Goal: Transaction & Acquisition: Book appointment/travel/reservation

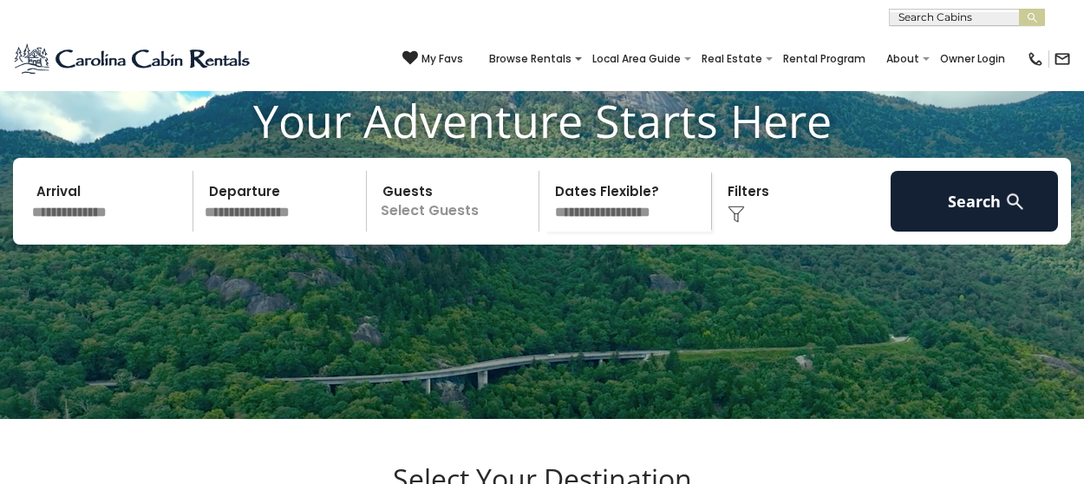
scroll to position [87, 0]
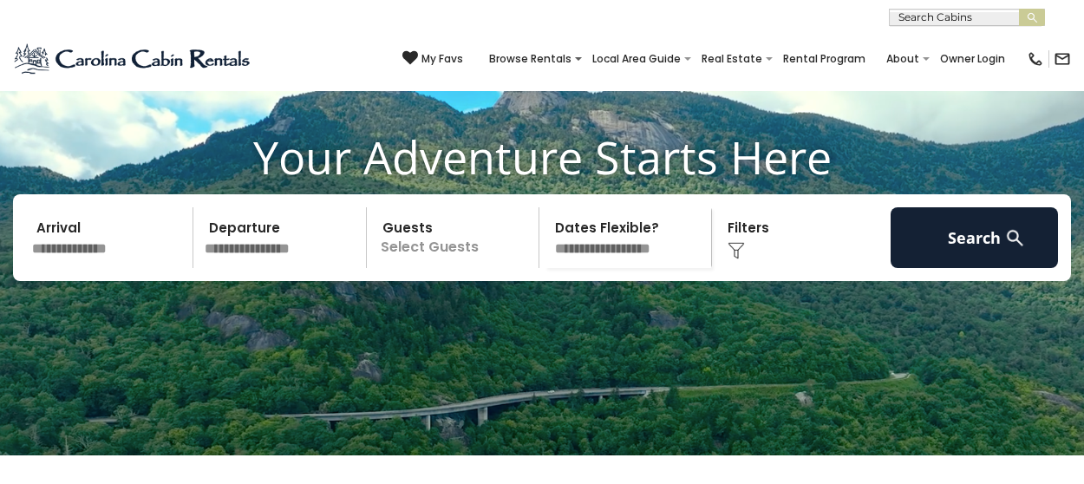
click at [69, 268] on input "text" at bounding box center [109, 237] width 167 height 61
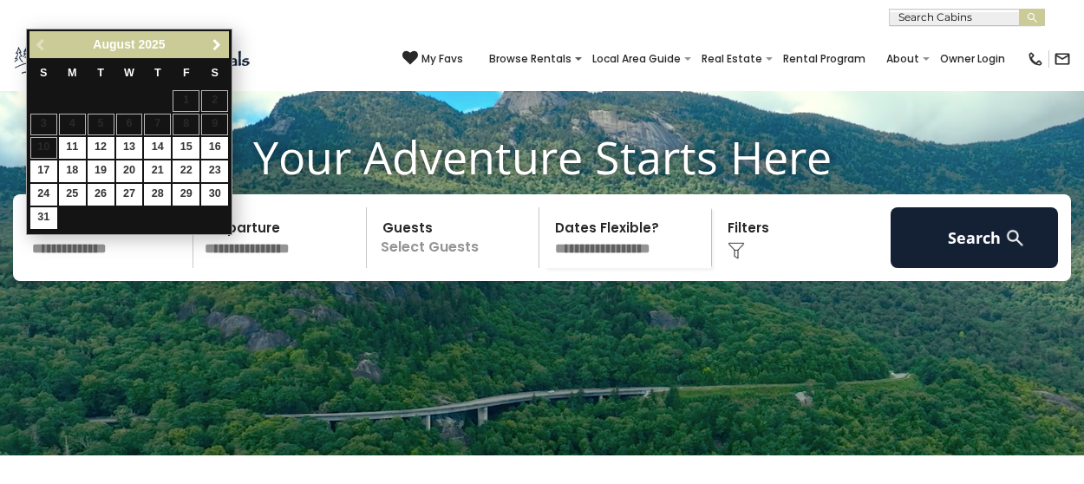
click at [214, 50] on span "Next" at bounding box center [217, 45] width 14 height 14
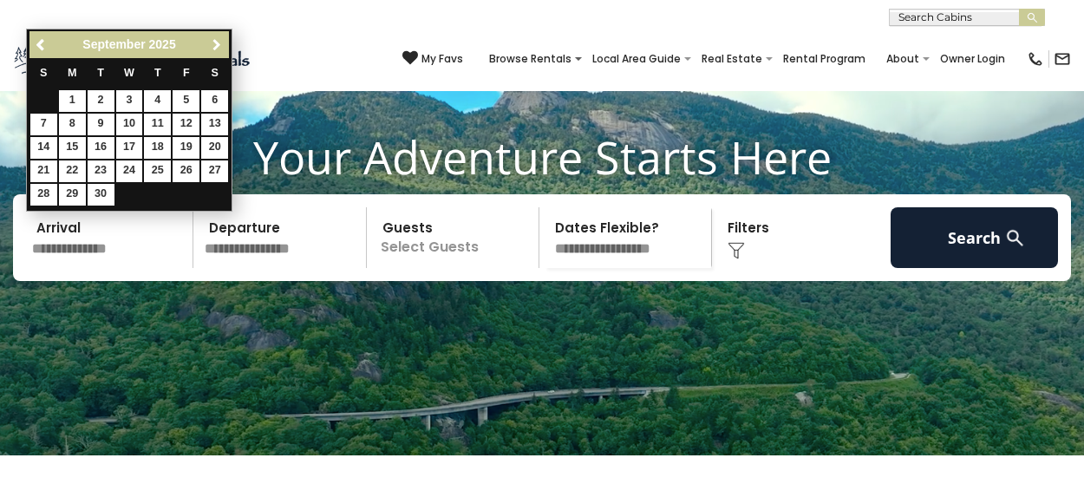
click at [214, 50] on span "Next" at bounding box center [217, 45] width 14 height 14
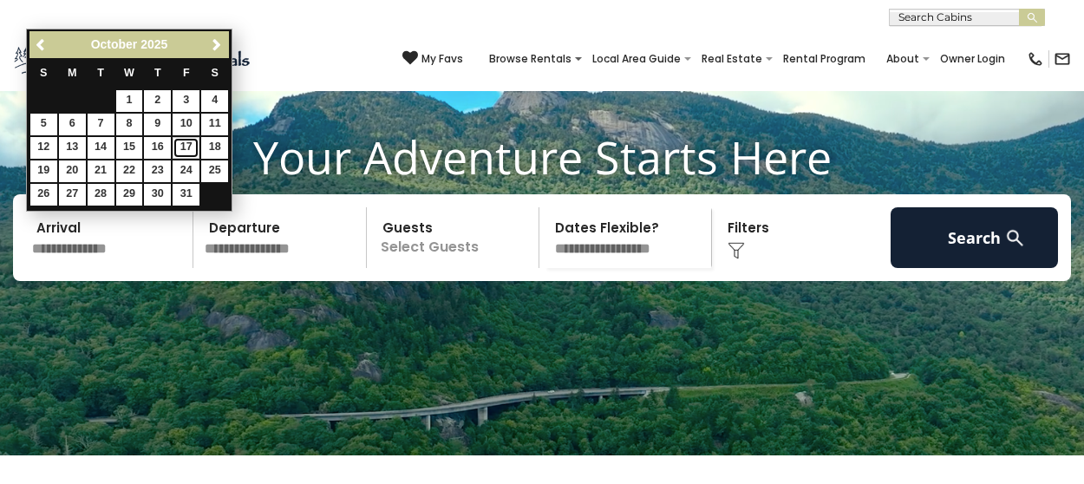
click at [186, 148] on link "17" at bounding box center [186, 148] width 27 height 22
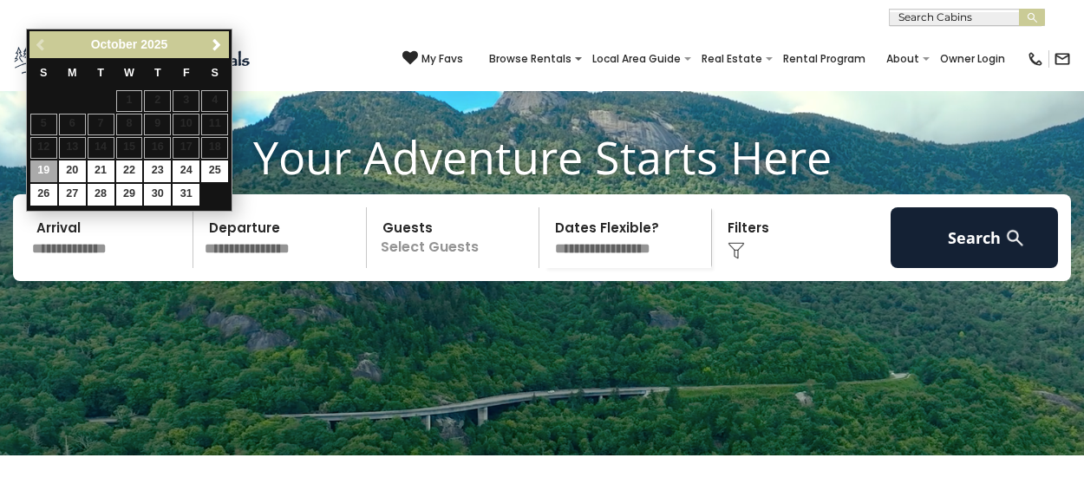
type input "********"
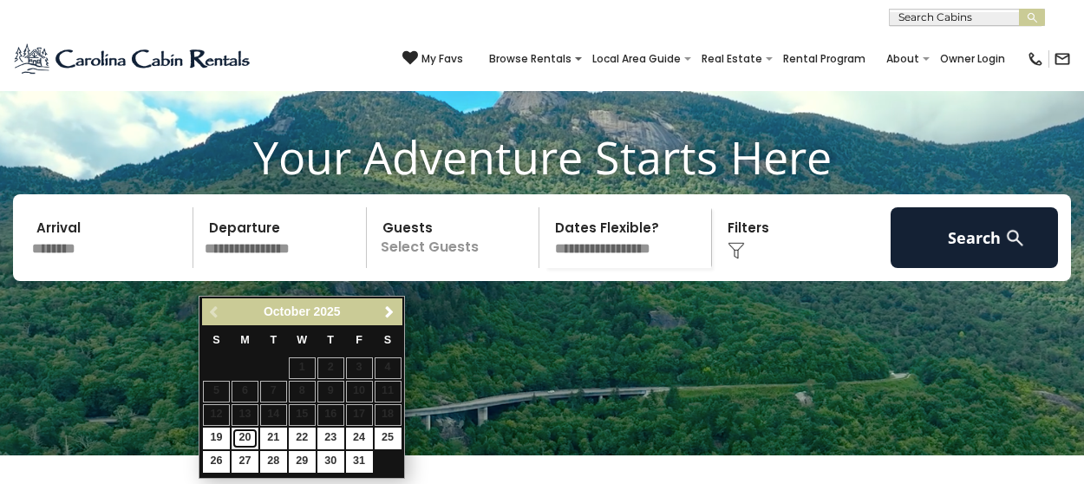
click at [238, 434] on link "20" at bounding box center [245, 439] width 27 height 22
type input "********"
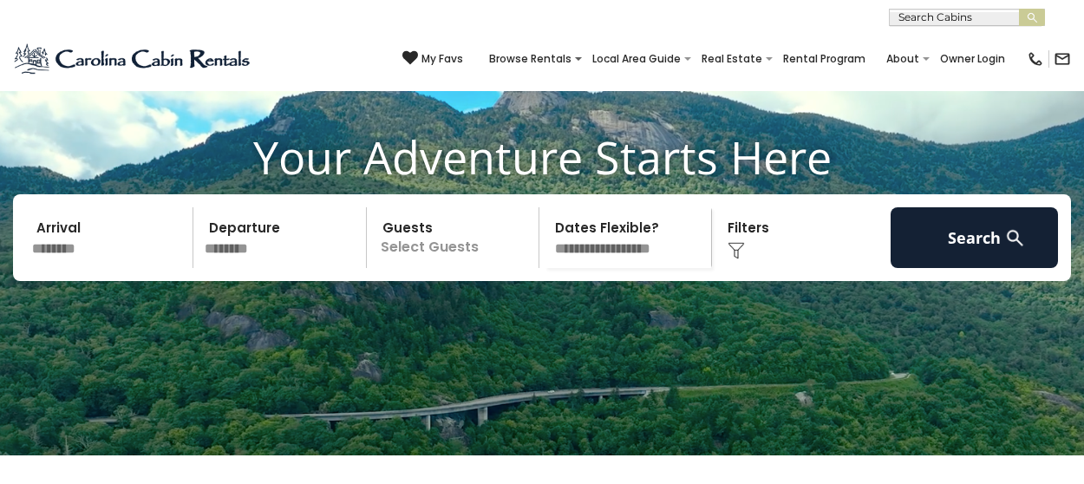
click at [409, 268] on p "Select Guests" at bounding box center [455, 237] width 167 height 61
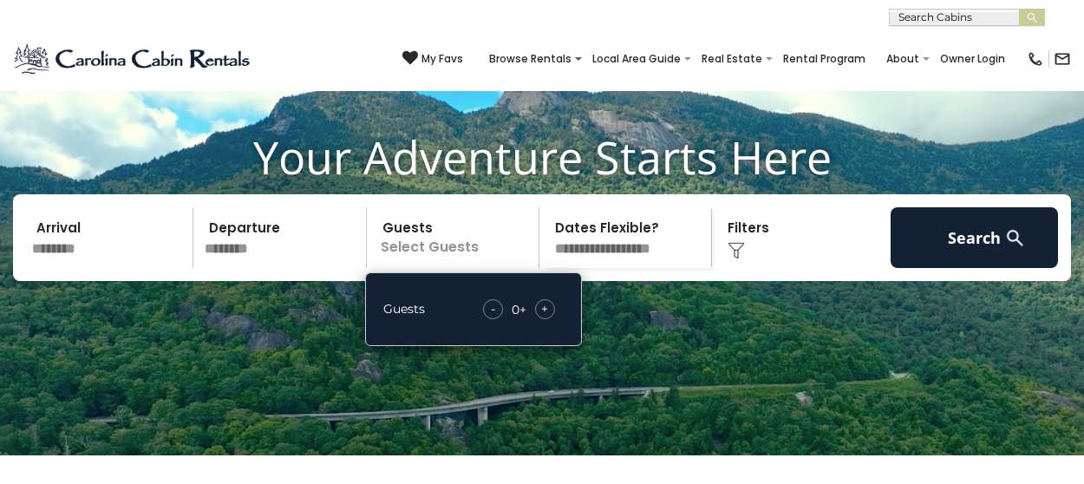
click at [551, 319] on div "+" at bounding box center [545, 309] width 20 height 20
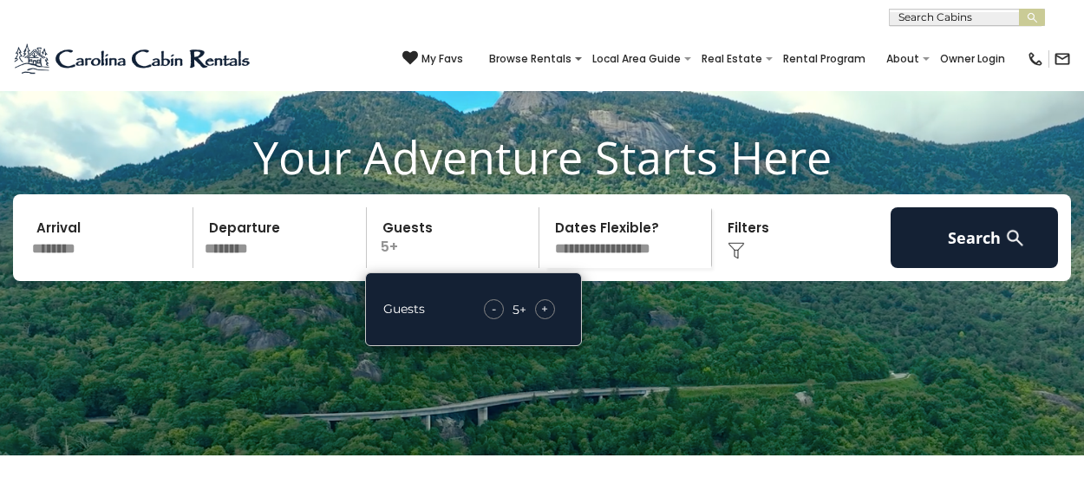
click at [810, 268] on div "Click to Choose" at bounding box center [800, 237] width 167 height 61
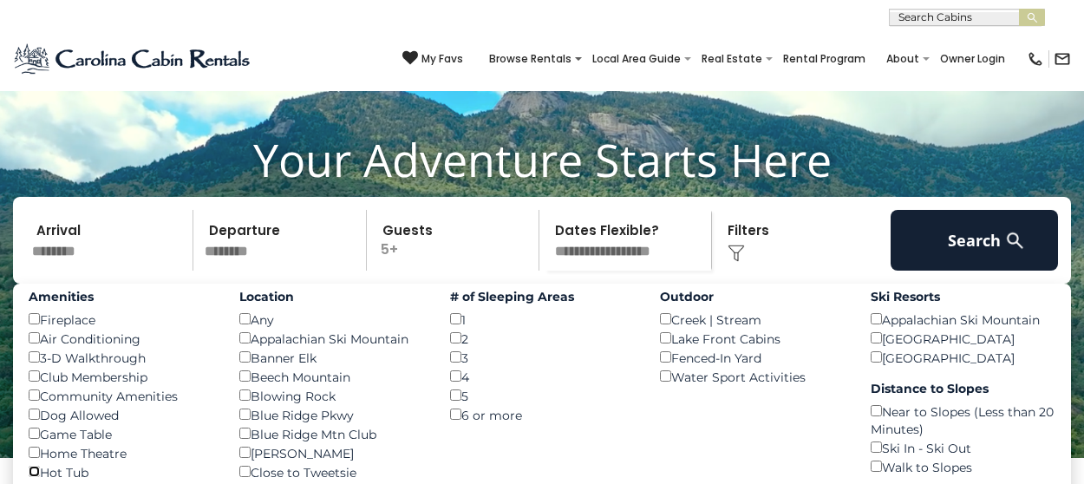
scroll to position [0, 0]
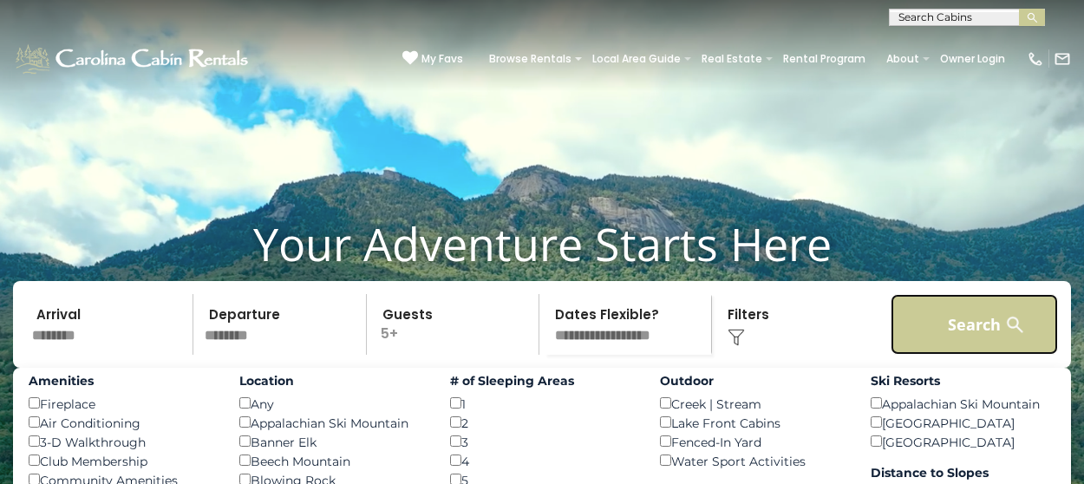
click at [988, 355] on button "Search" at bounding box center [974, 324] width 167 height 61
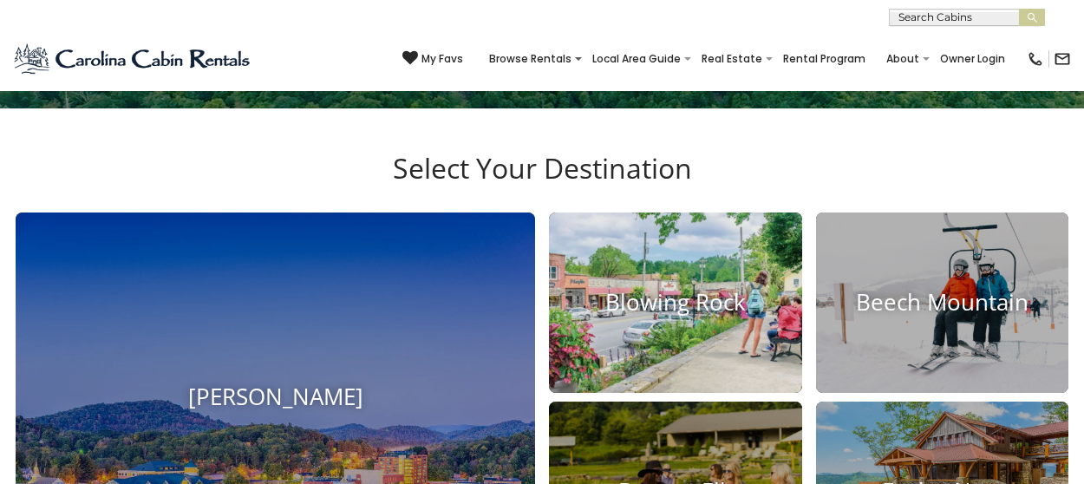
scroll to position [87, 0]
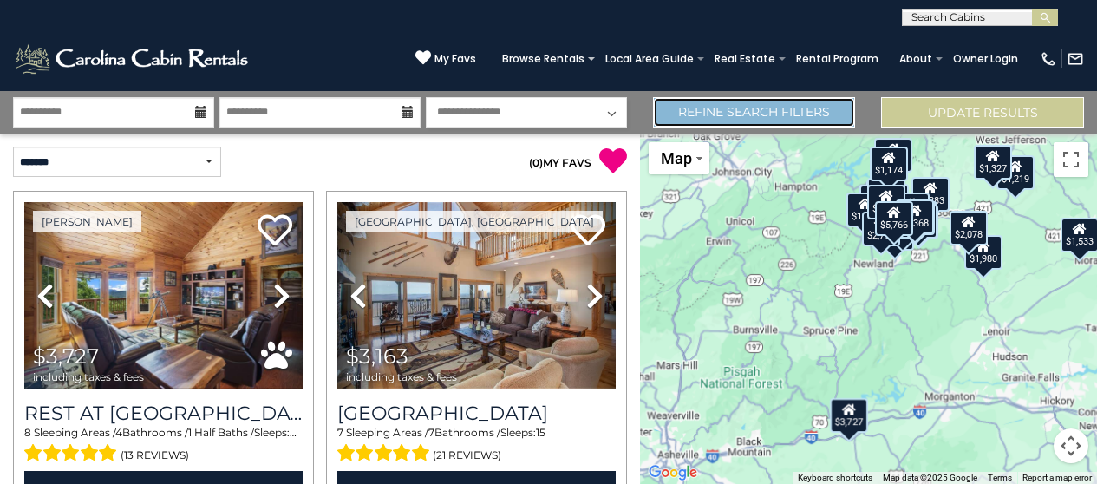
click at [730, 115] on link "Refine Search Filters" at bounding box center [754, 112] width 203 height 30
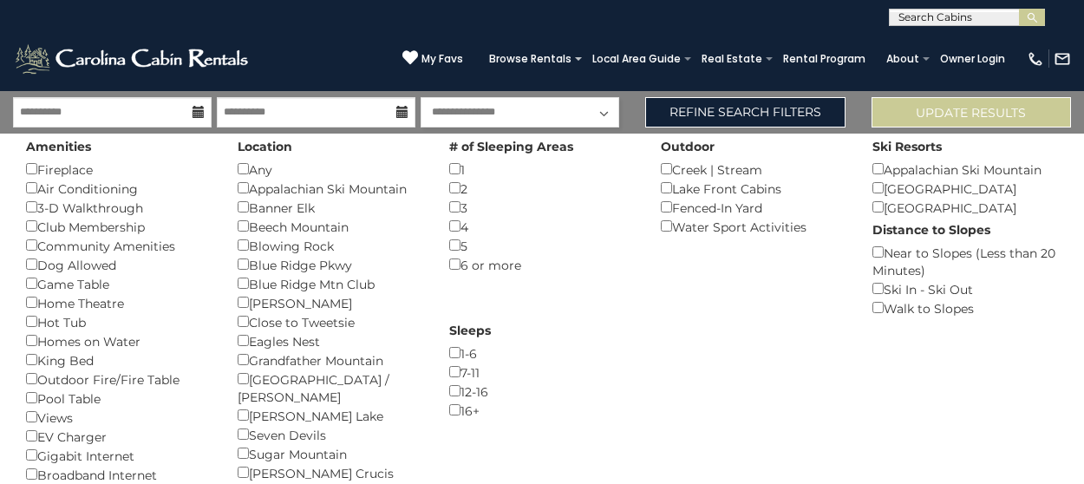
click at [748, 21] on div "**********" at bounding box center [542, 13] width 1084 height 26
click at [774, 6] on div "**********" at bounding box center [542, 13] width 1084 height 26
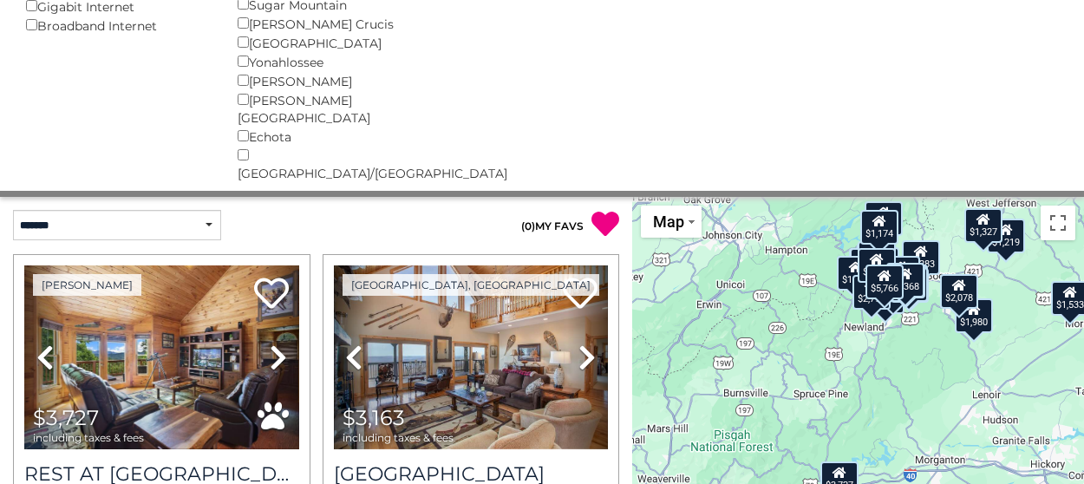
scroll to position [519, 0]
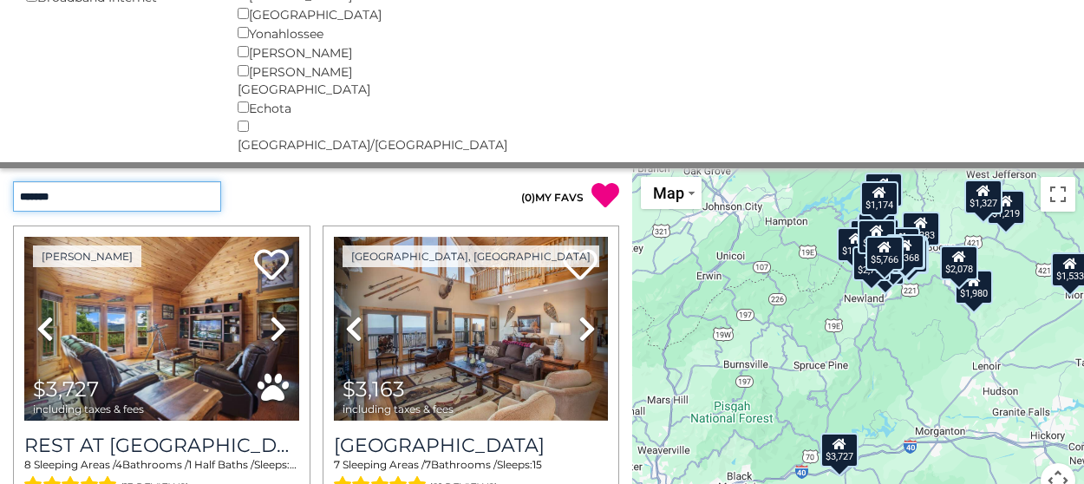
click at [70, 181] on select "**********" at bounding box center [117, 196] width 208 height 30
select select "*********"
click at [13, 181] on select "**********" at bounding box center [117, 196] width 208 height 30
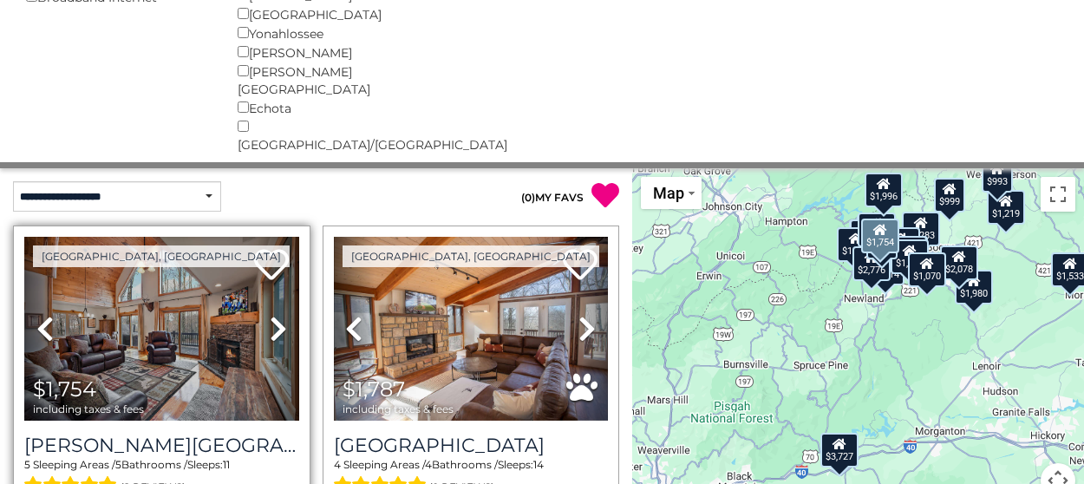
click at [277, 315] on icon at bounding box center [278, 329] width 17 height 28
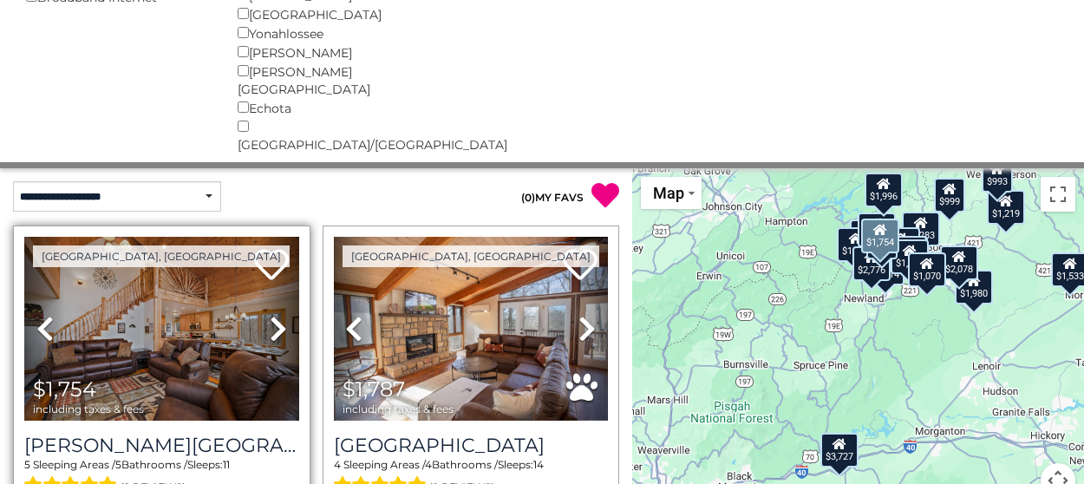
click at [277, 315] on icon at bounding box center [278, 329] width 17 height 28
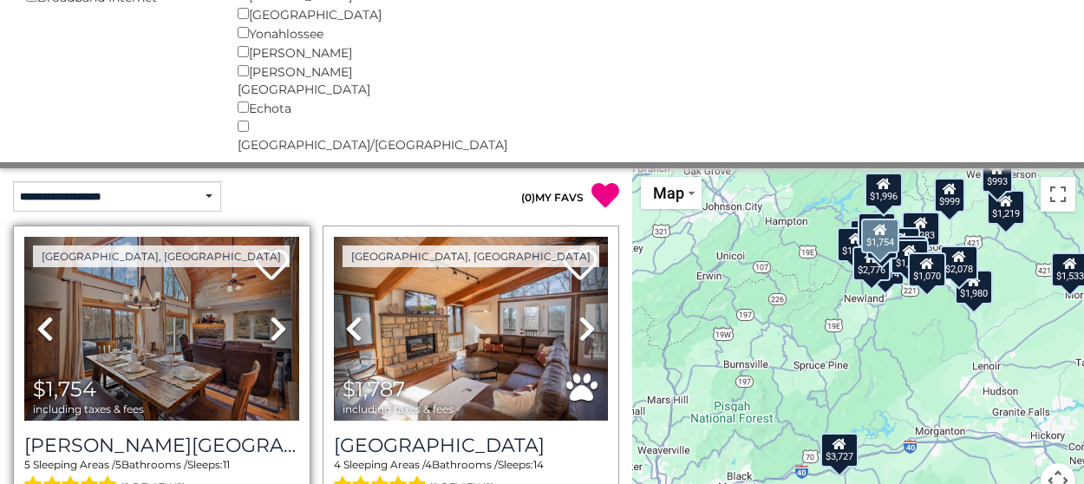
click at [277, 315] on icon at bounding box center [278, 329] width 17 height 28
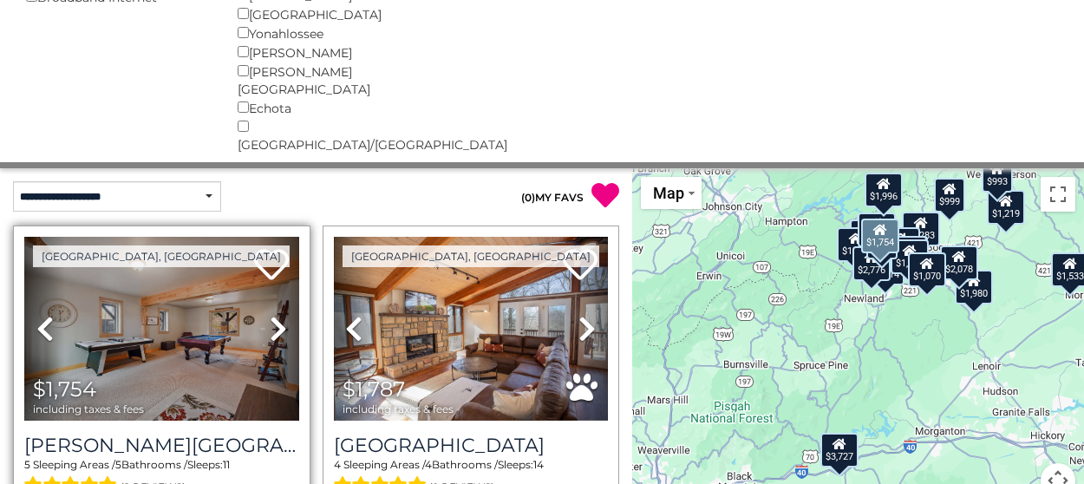
click at [277, 315] on icon at bounding box center [278, 329] width 17 height 28
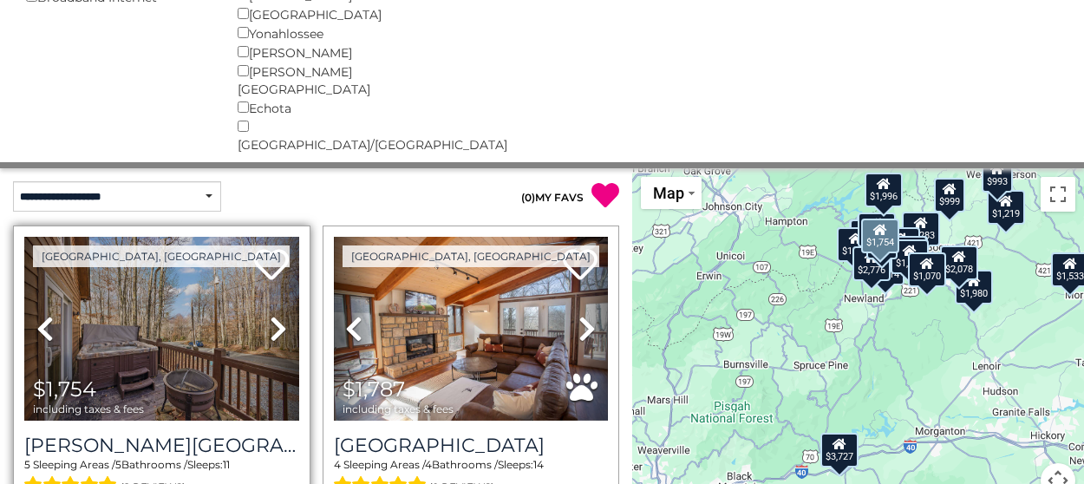
click at [277, 315] on icon at bounding box center [278, 329] width 17 height 28
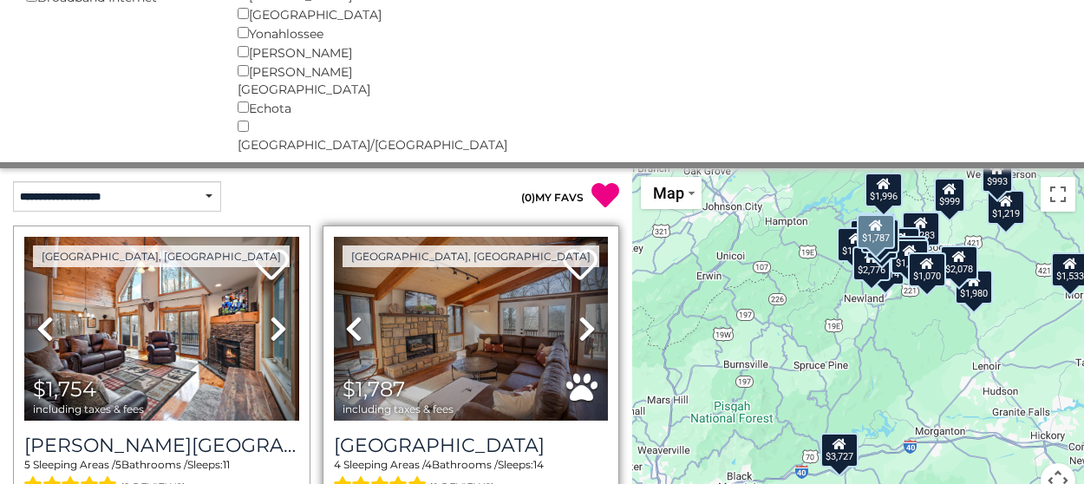
click at [578, 315] on icon at bounding box center [586, 329] width 17 height 28
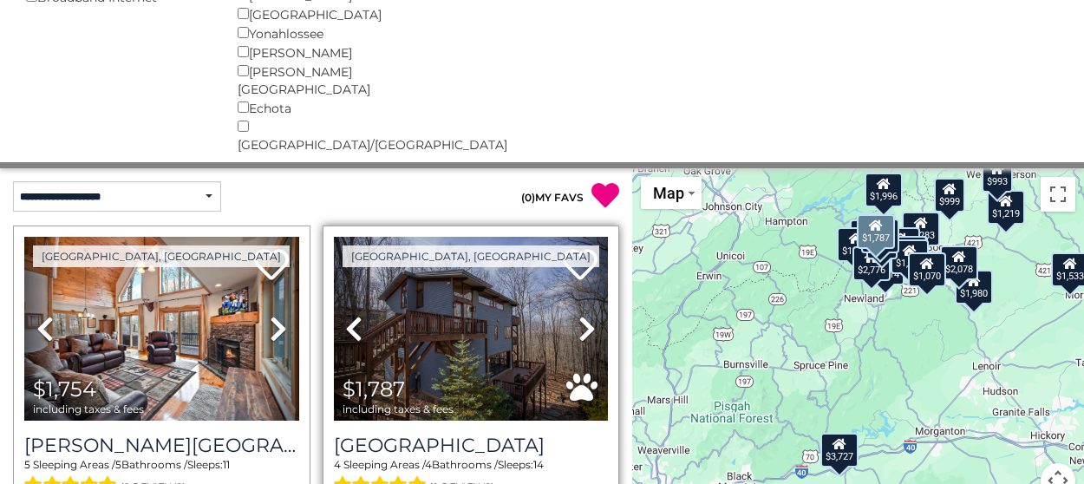
click at [578, 315] on icon at bounding box center [586, 329] width 17 height 28
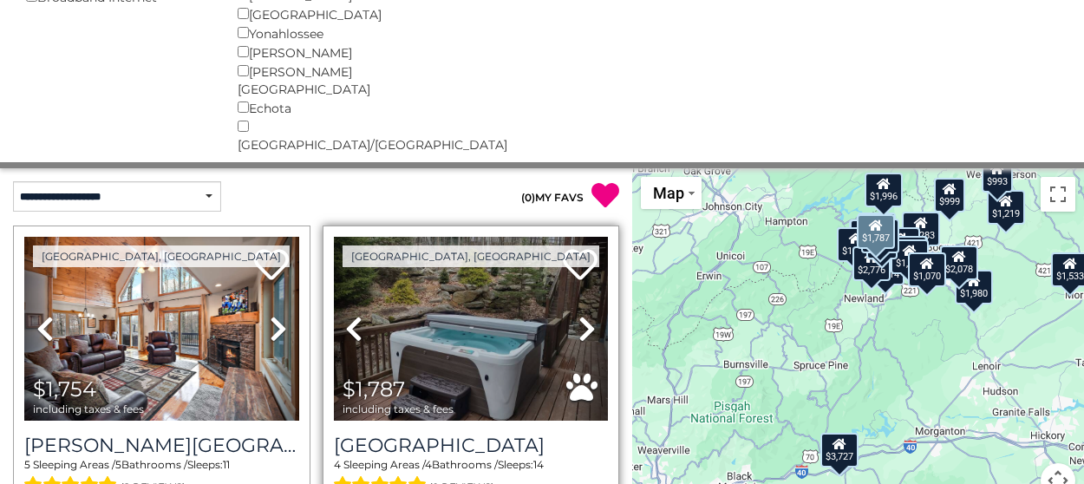
click at [578, 315] on icon at bounding box center [586, 329] width 17 height 28
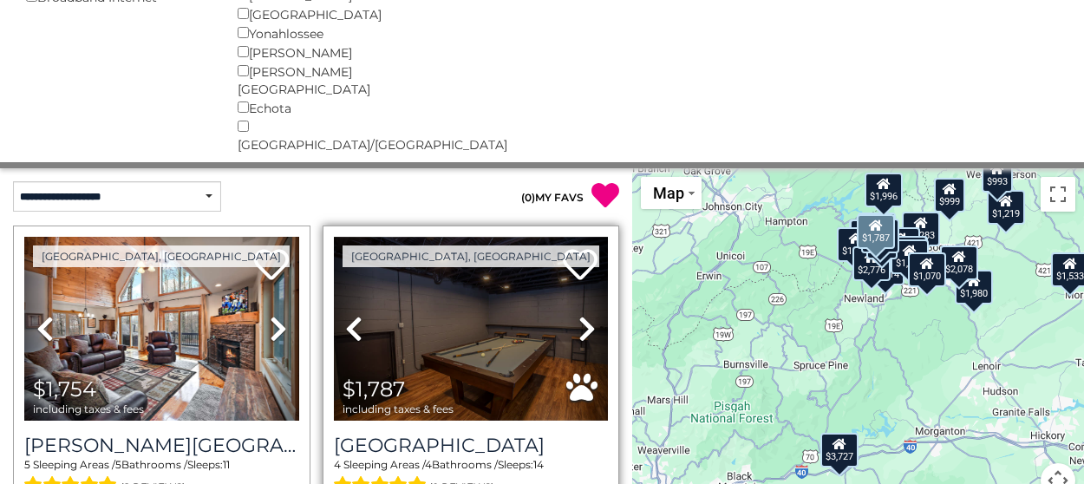
click at [578, 315] on icon at bounding box center [586, 329] width 17 height 28
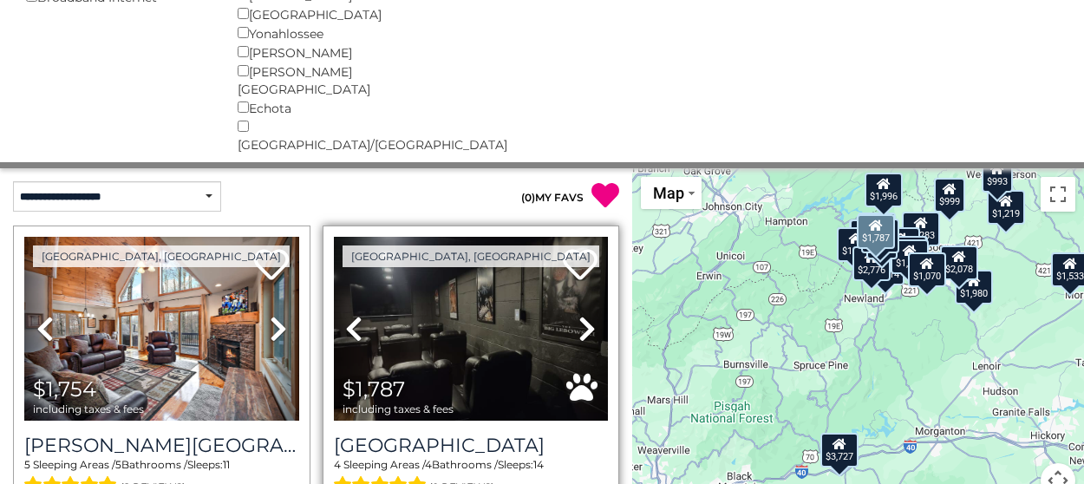
click at [578, 315] on icon at bounding box center [586, 329] width 17 height 28
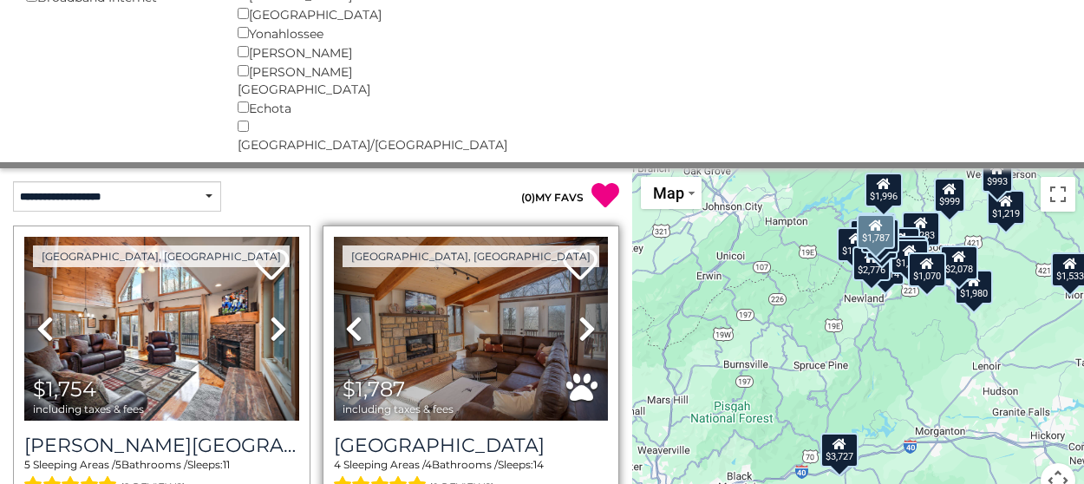
click at [568, 286] on link "Next" at bounding box center [587, 329] width 41 height 184
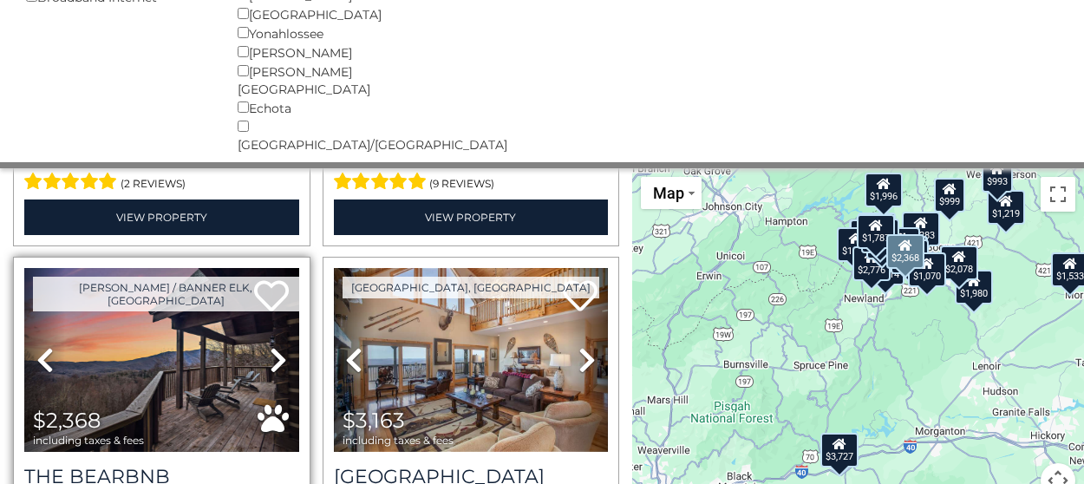
scroll to position [347, 0]
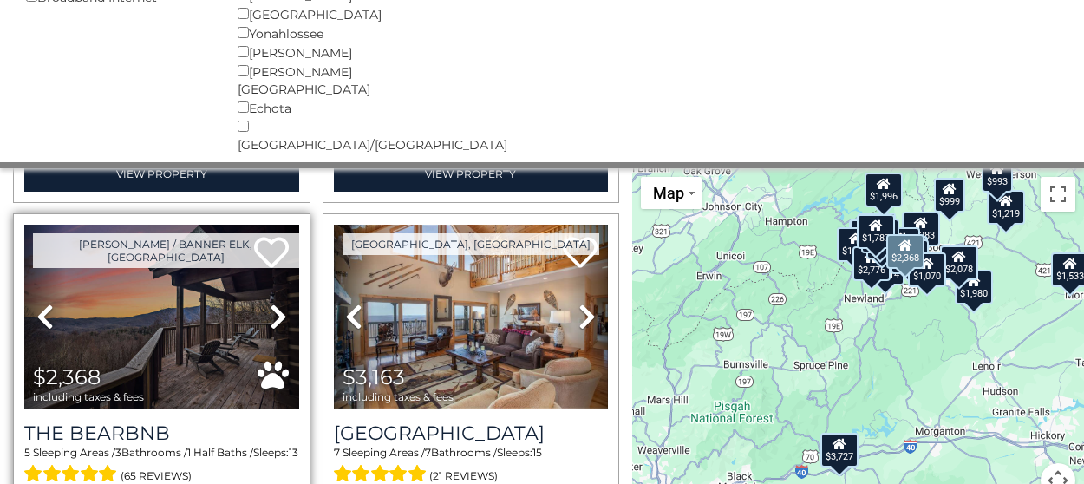
click at [275, 303] on icon at bounding box center [278, 317] width 17 height 28
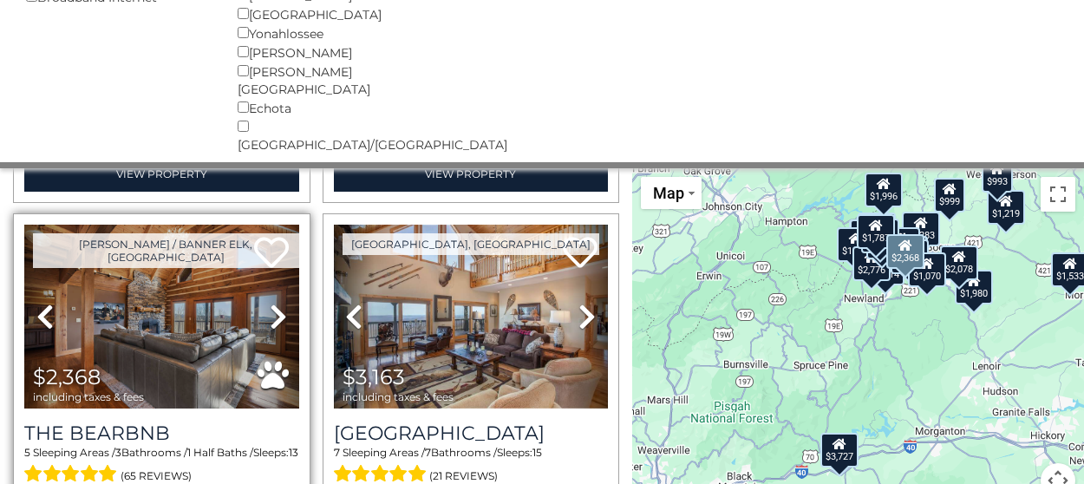
click at [275, 303] on icon at bounding box center [278, 317] width 17 height 28
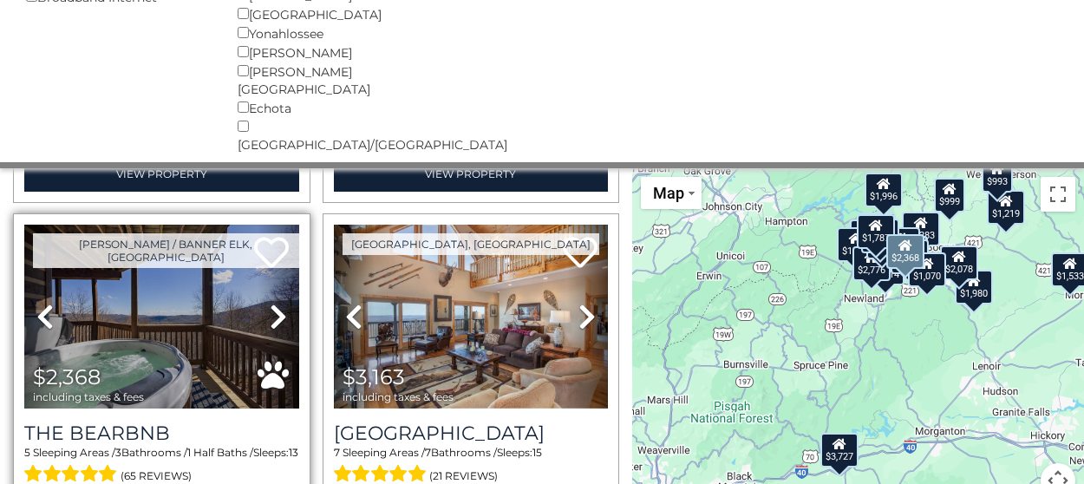
click at [275, 303] on icon at bounding box center [278, 317] width 17 height 28
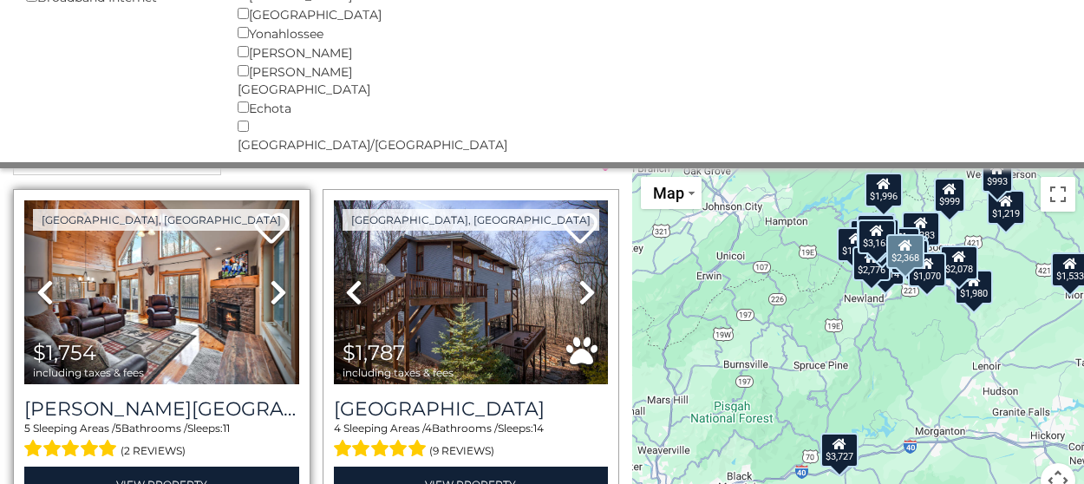
scroll to position [0, 0]
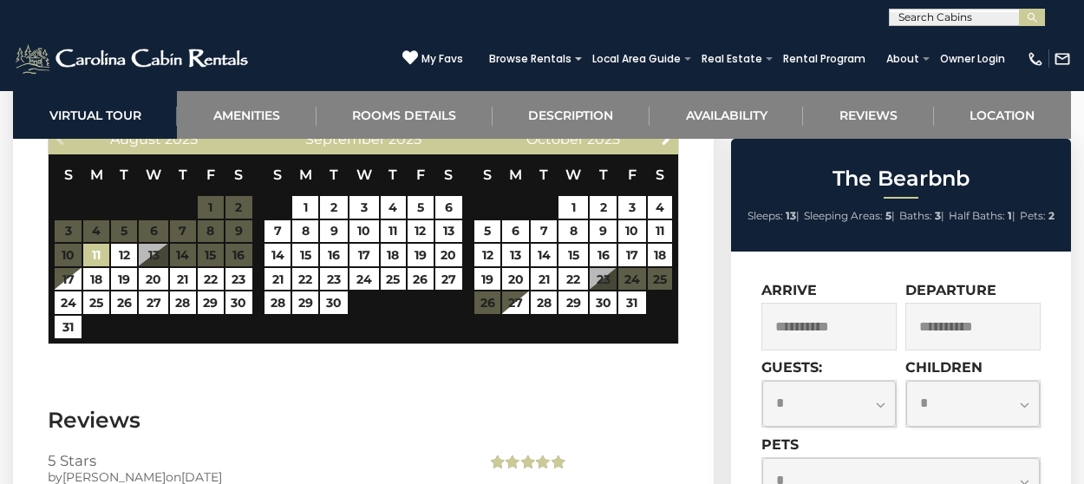
scroll to position [3903, 0]
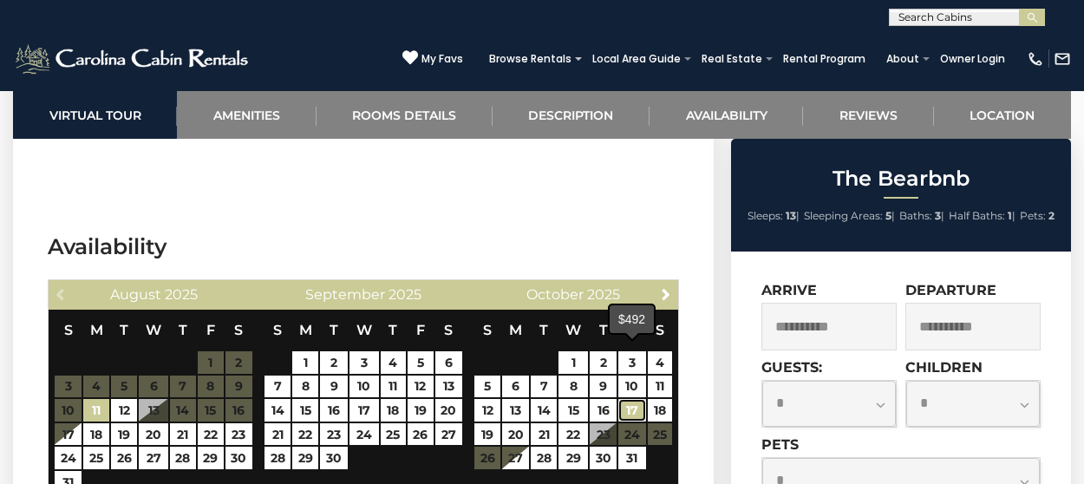
click at [623, 399] on link "17" at bounding box center [631, 410] width 27 height 23
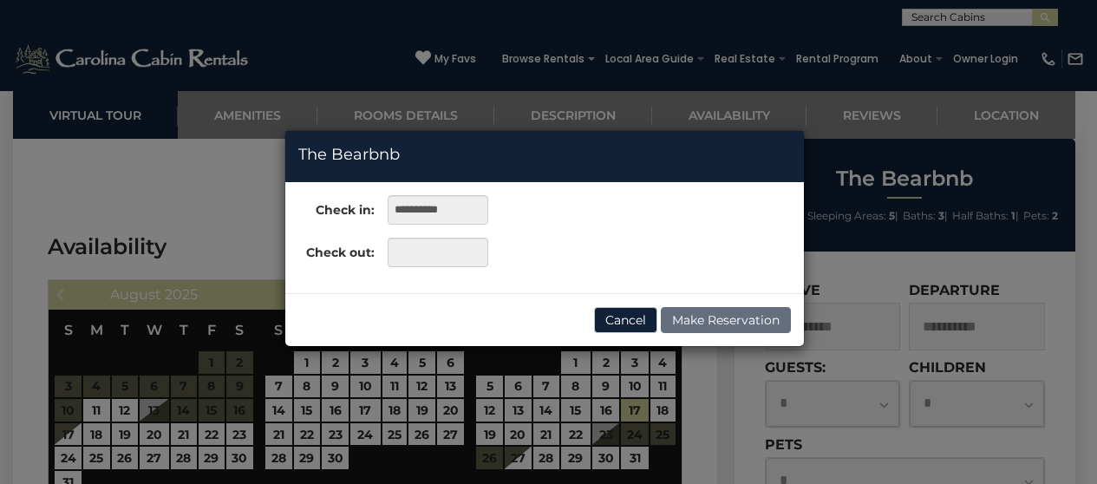
click at [514, 380] on div "**********" at bounding box center [548, 242] width 1097 height 484
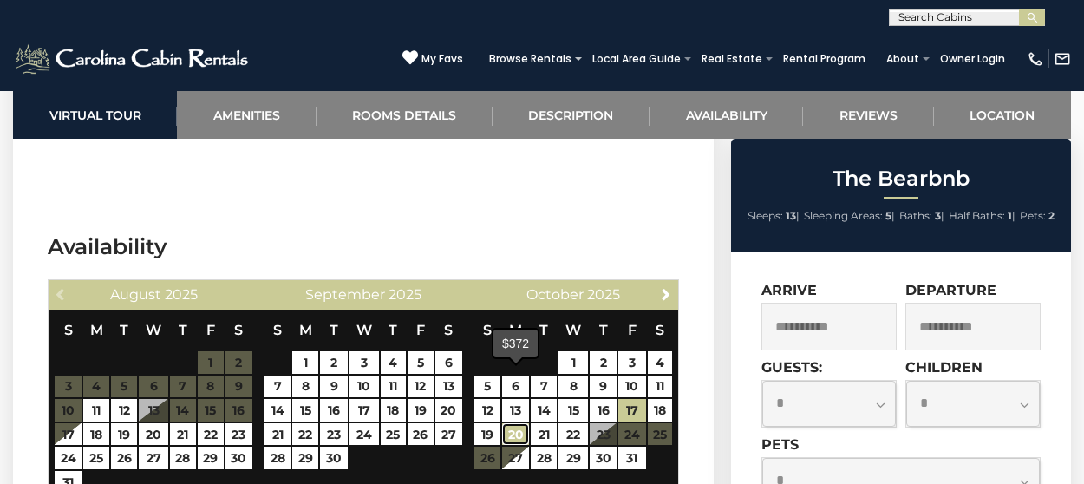
click at [512, 423] on link "20" at bounding box center [515, 434] width 27 height 23
type input "**********"
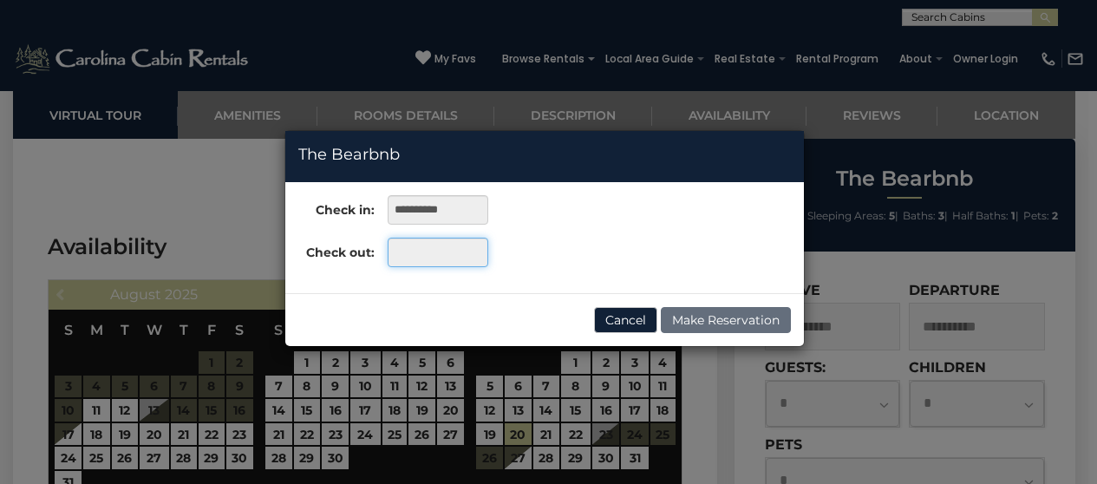
click at [433, 255] on input "text" at bounding box center [438, 252] width 100 height 29
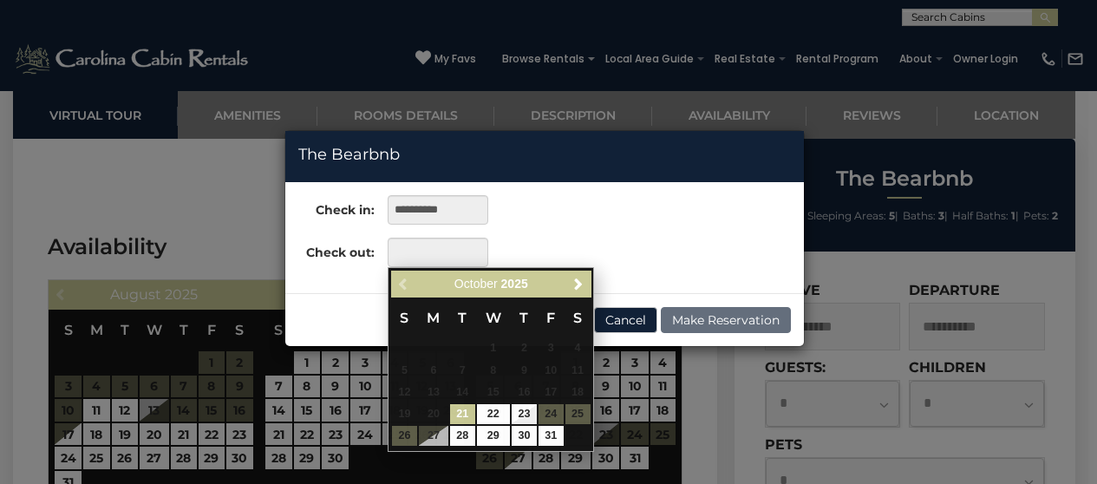
click at [630, 225] on div "**********" at bounding box center [544, 237] width 519 height 85
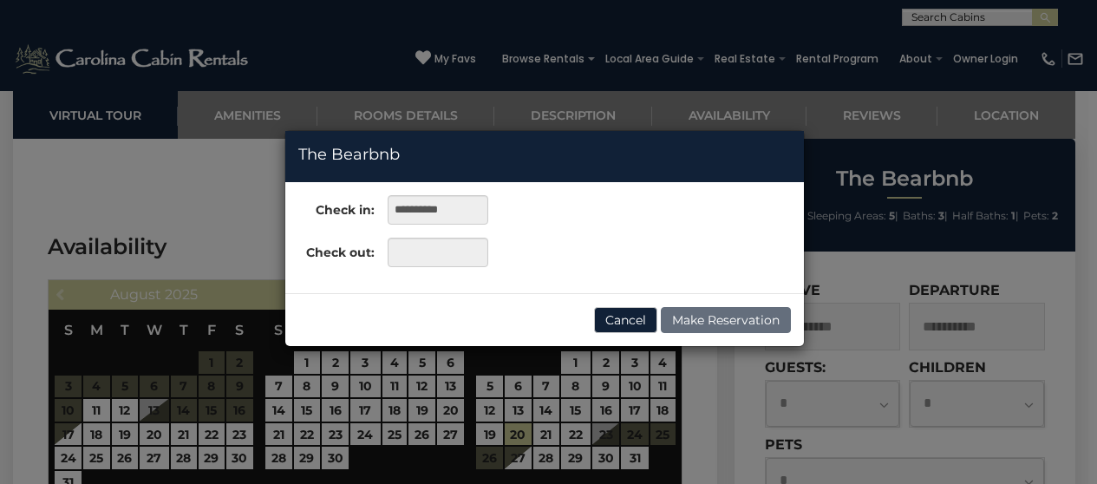
click at [1022, 160] on div "**********" at bounding box center [548, 242] width 1097 height 484
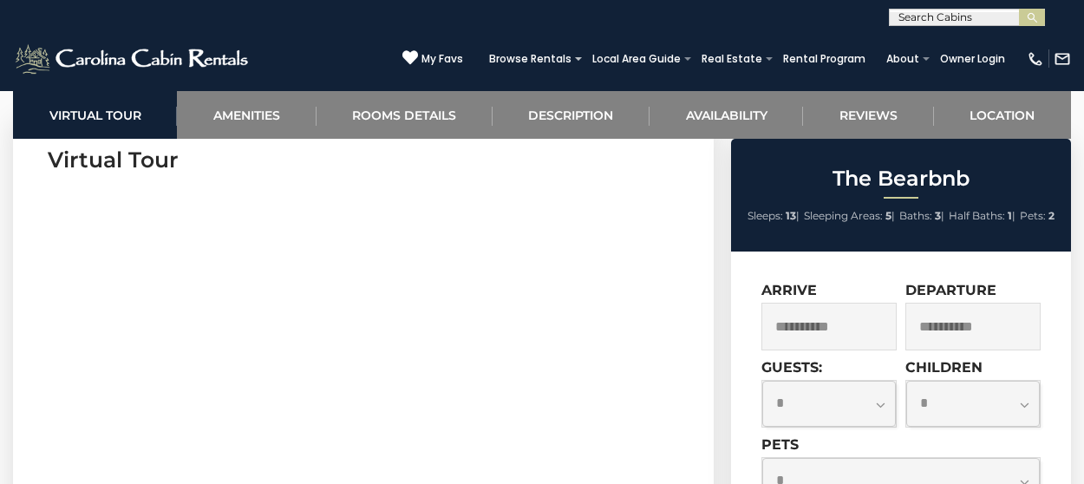
scroll to position [694, 0]
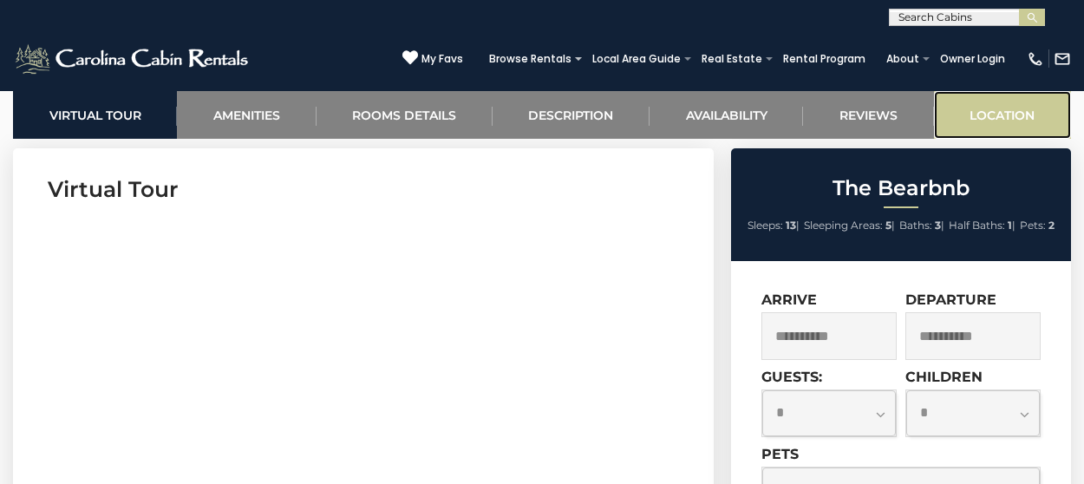
click at [1009, 121] on link "Location" at bounding box center [1002, 115] width 137 height 48
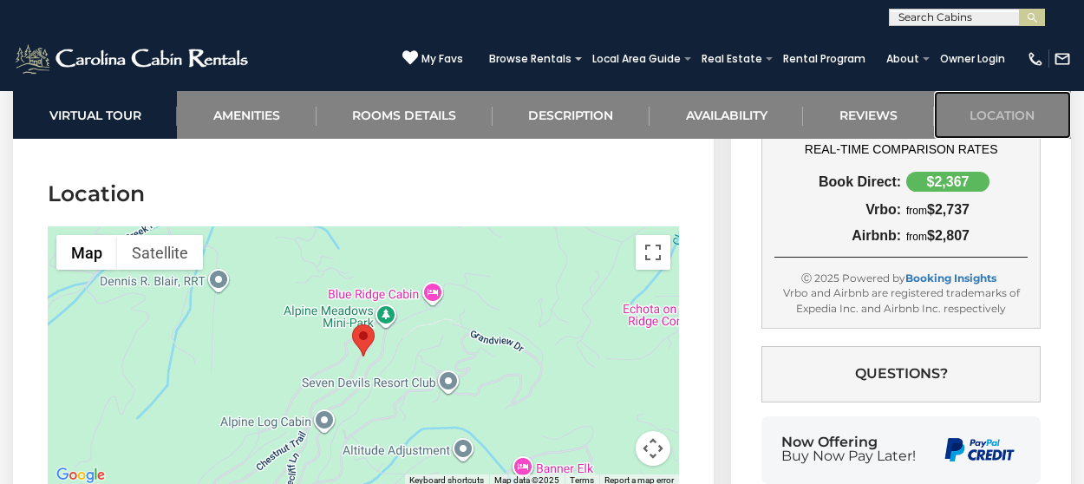
scroll to position [5238, 0]
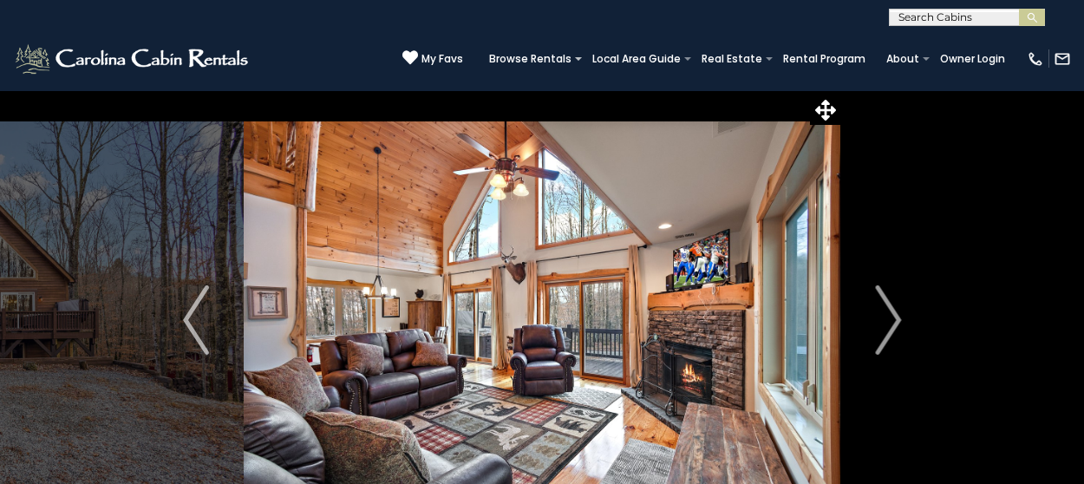
scroll to position [87, 0]
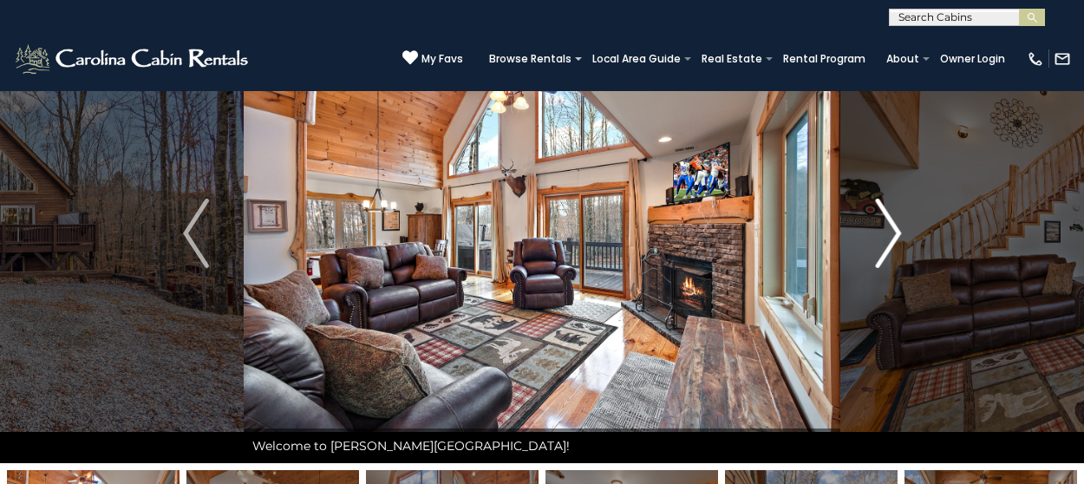
click at [895, 231] on img "Next" at bounding box center [888, 233] width 26 height 69
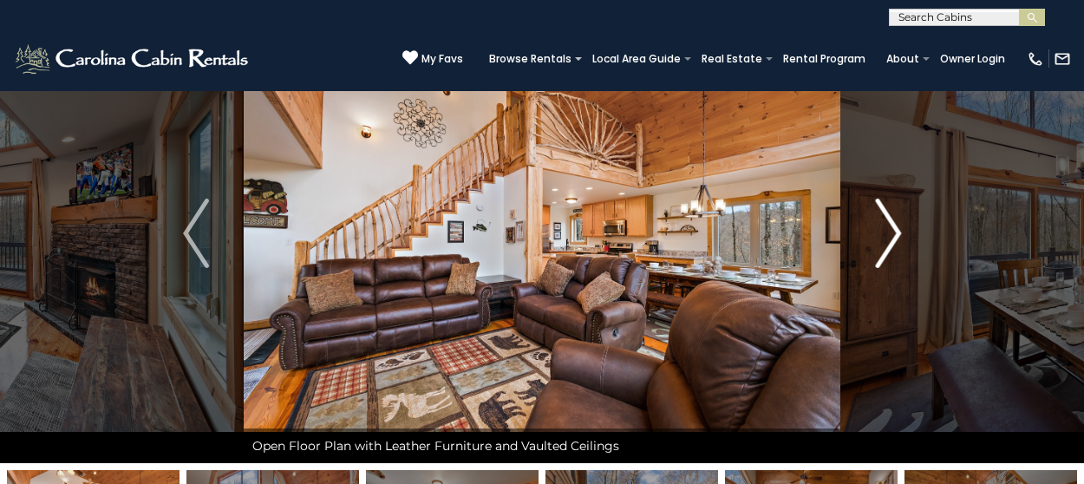
click at [895, 231] on img "Next" at bounding box center [888, 233] width 26 height 69
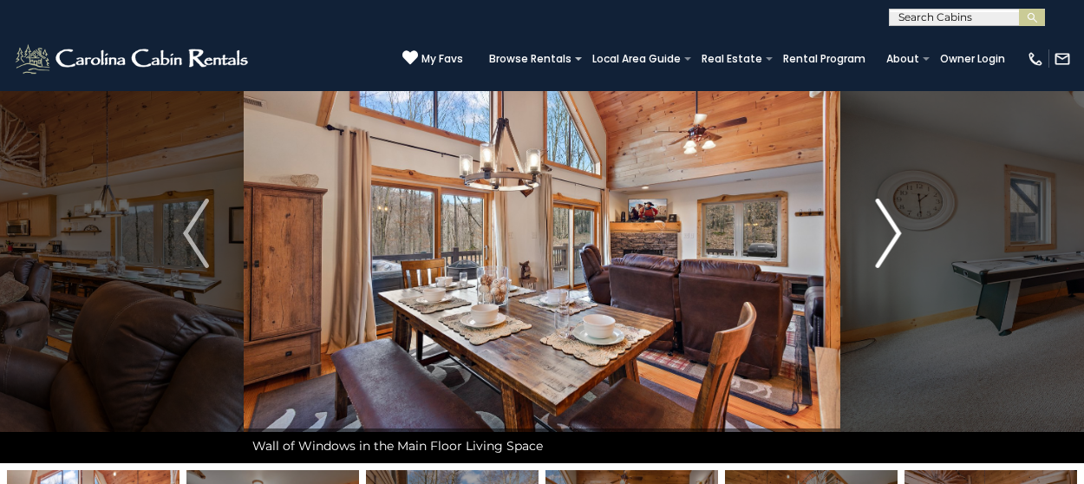
click at [895, 231] on img "Next" at bounding box center [888, 233] width 26 height 69
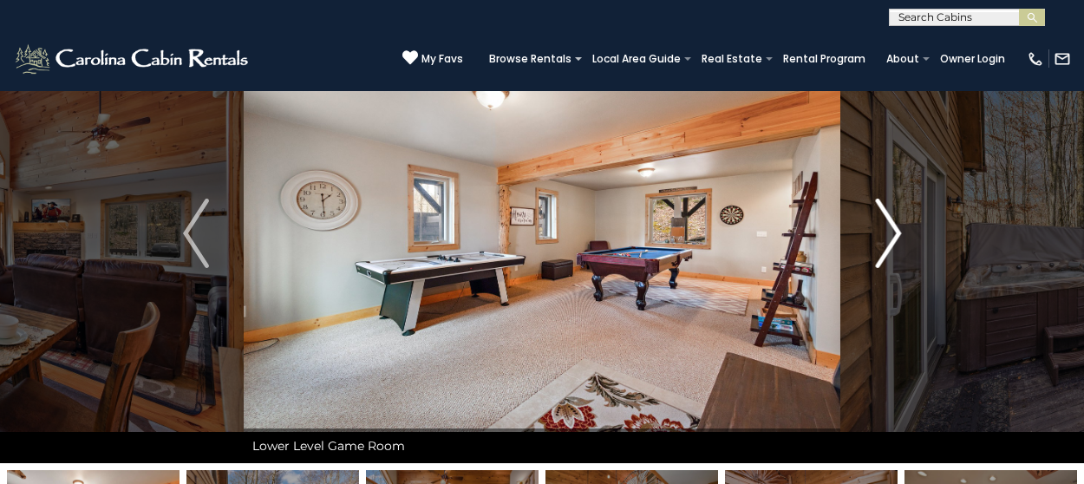
click at [895, 231] on img "Next" at bounding box center [888, 233] width 26 height 69
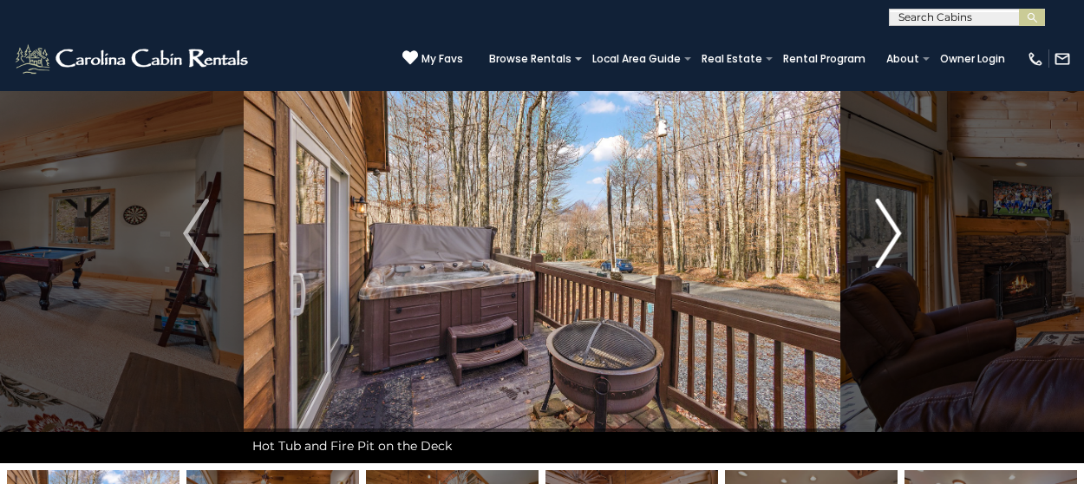
click at [895, 231] on img "Next" at bounding box center [888, 233] width 26 height 69
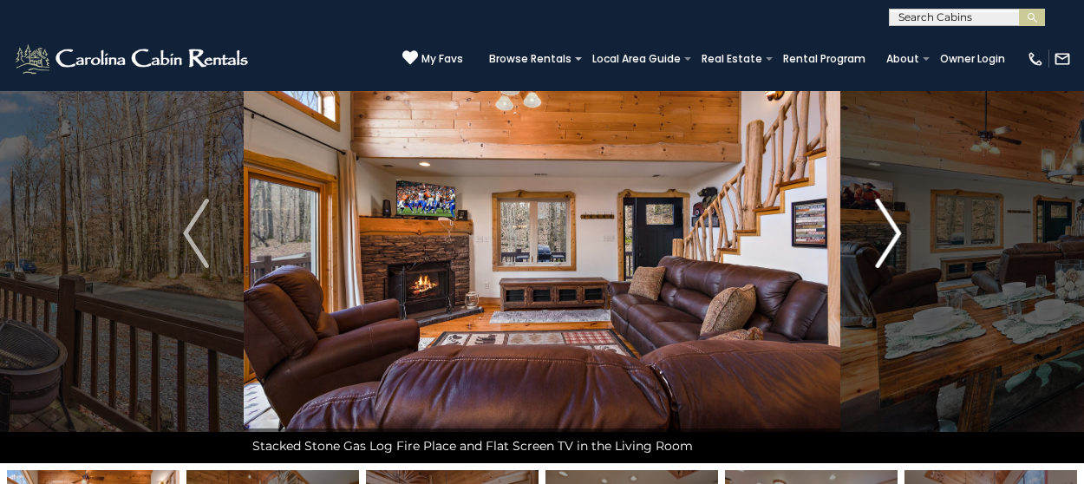
click at [895, 231] on img "Next" at bounding box center [888, 233] width 26 height 69
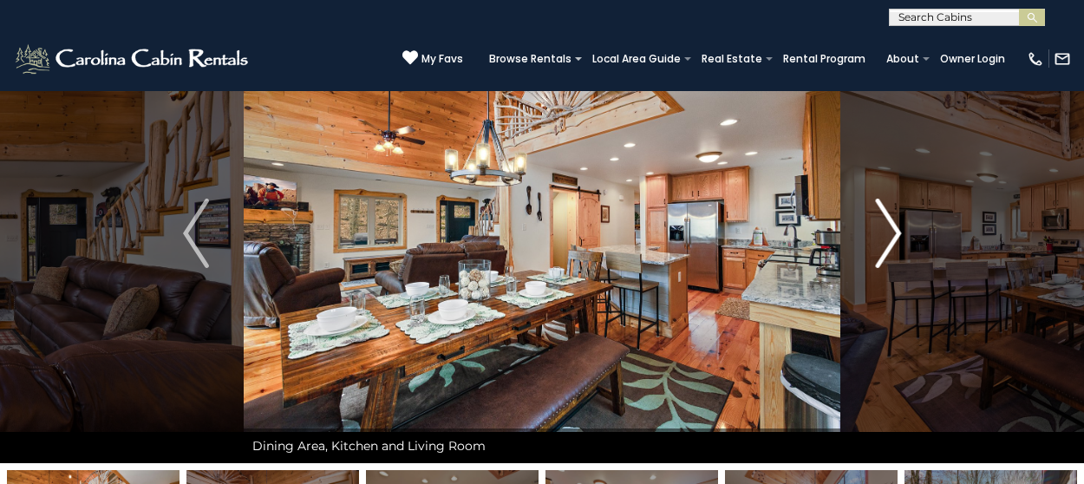
click at [895, 231] on img "Next" at bounding box center [888, 233] width 26 height 69
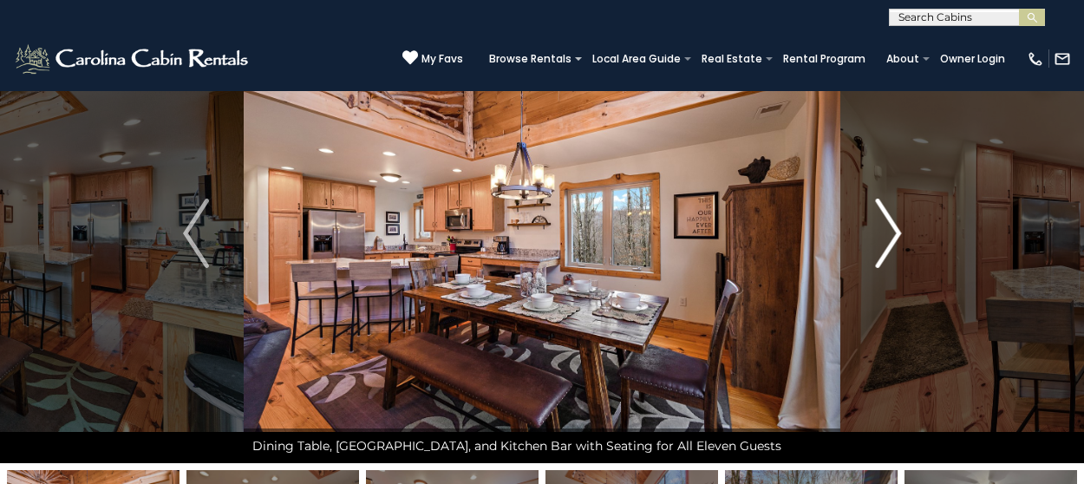
click at [895, 231] on img "Next" at bounding box center [888, 233] width 26 height 69
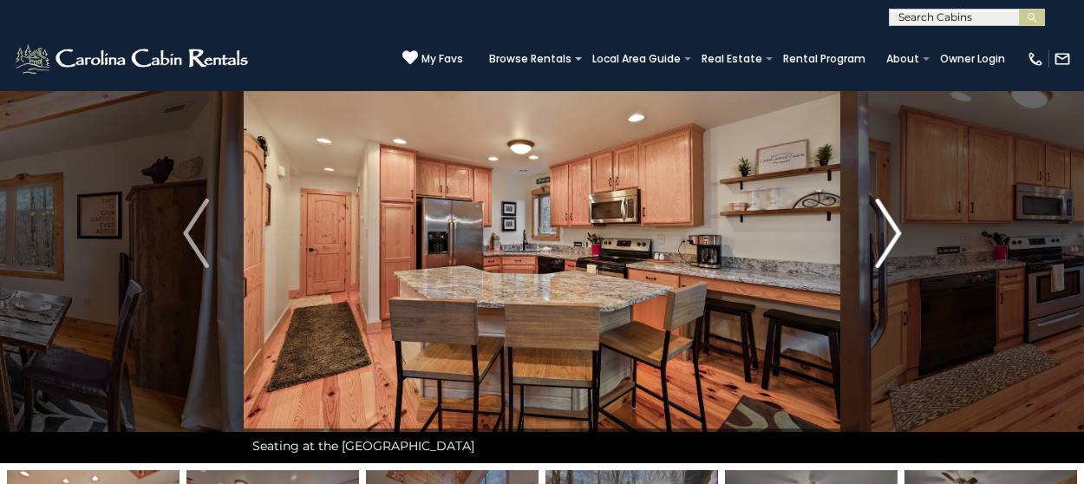
click at [895, 231] on img "Next" at bounding box center [888, 233] width 26 height 69
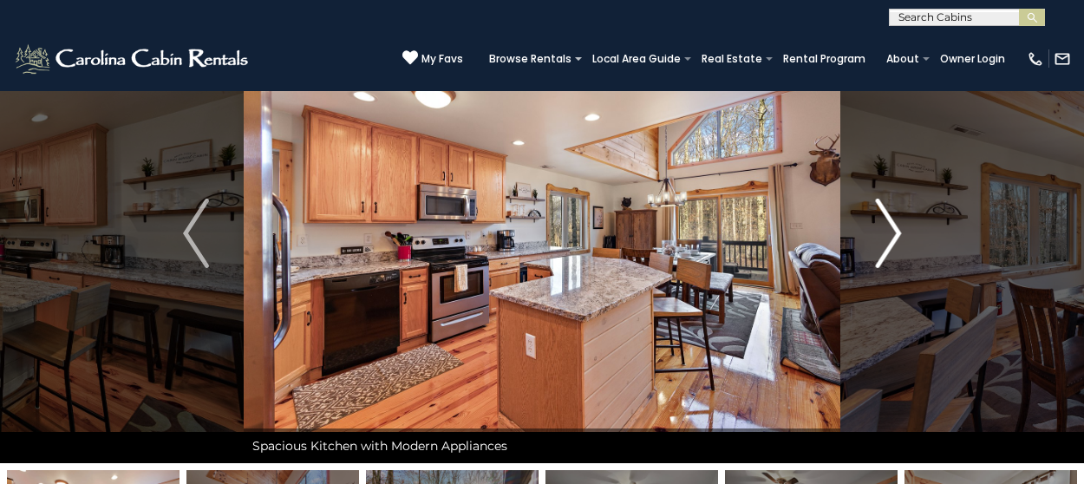
click at [895, 231] on img "Next" at bounding box center [888, 233] width 26 height 69
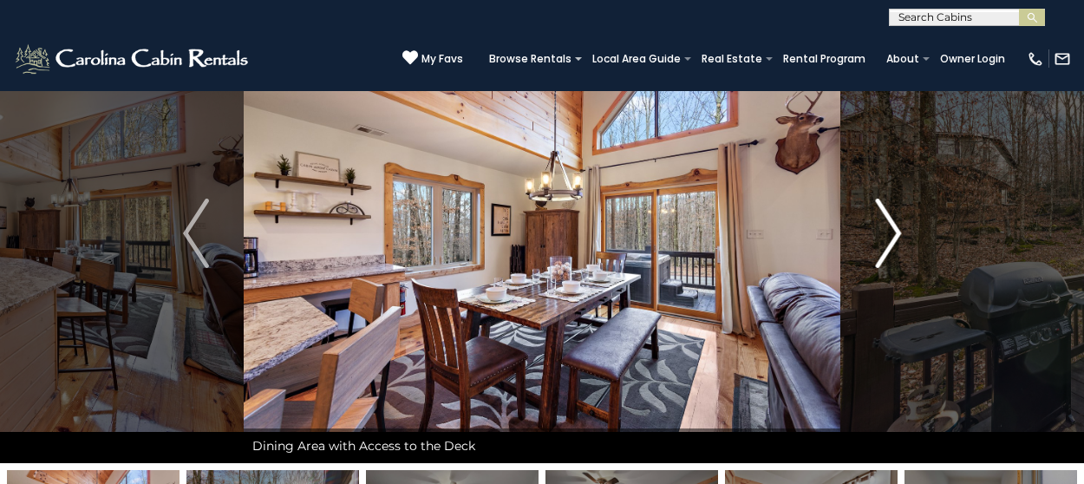
click at [895, 231] on img "Next" at bounding box center [888, 233] width 26 height 69
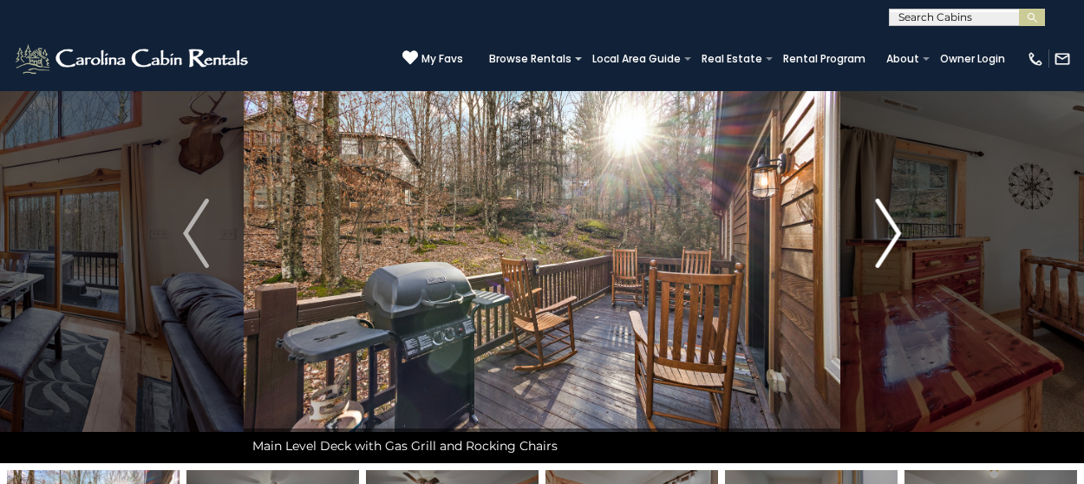
click at [896, 231] on img "Next" at bounding box center [888, 233] width 26 height 69
